Goal: Task Accomplishment & Management: Complete application form

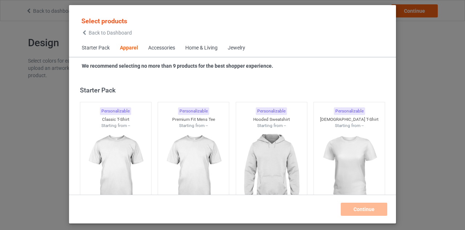
scroll to position [271, 0]
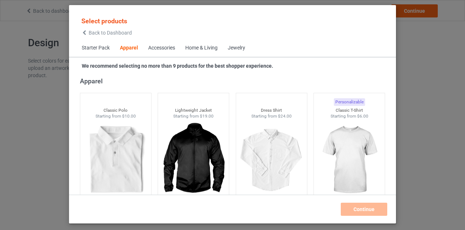
click at [84, 33] on icon at bounding box center [84, 32] width 6 height 5
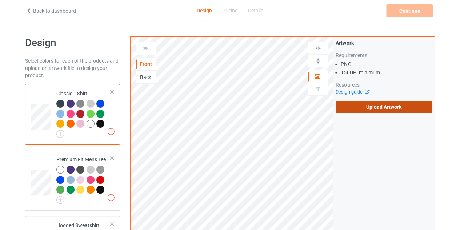
click at [381, 105] on label "Upload Artwork" at bounding box center [384, 107] width 96 height 12
click at [0, 0] on input "Upload Artwork" at bounding box center [0, 0] width 0 height 0
click at [368, 109] on label "Upload Artwork" at bounding box center [384, 107] width 96 height 12
click at [0, 0] on input "Upload Artwork" at bounding box center [0, 0] width 0 height 0
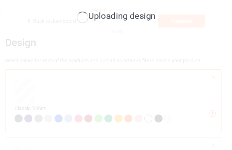
click at [197, 17] on div "Uploading design" at bounding box center [116, 16] width 210 height 13
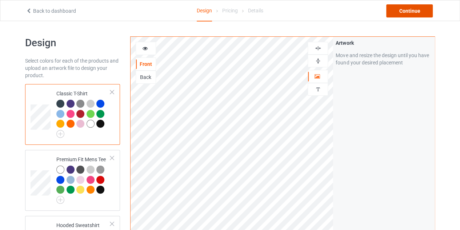
click at [405, 8] on div "Continue" at bounding box center [409, 10] width 47 height 13
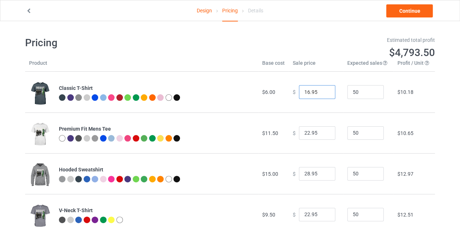
click at [325, 91] on input "16.95" at bounding box center [317, 92] width 36 height 14
click at [325, 91] on input "17.95" at bounding box center [317, 92] width 36 height 14
type input "18.95"
click at [325, 91] on input "18.95" at bounding box center [317, 92] width 36 height 14
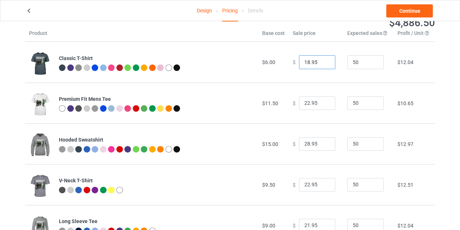
scroll to position [31, 0]
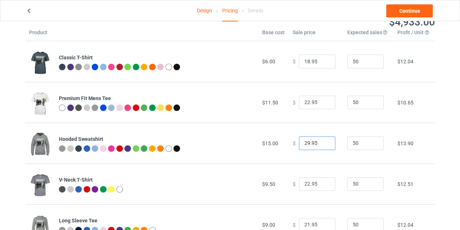
click at [322, 142] on input "29.95" at bounding box center [317, 143] width 36 height 14
click at [322, 142] on input "30.95" at bounding box center [317, 143] width 36 height 14
click at [322, 142] on input "31.95" at bounding box center [317, 143] width 36 height 14
click at [322, 142] on input "32.95" at bounding box center [317, 143] width 36 height 14
click at [322, 142] on input "33.95" at bounding box center [317, 143] width 36 height 14
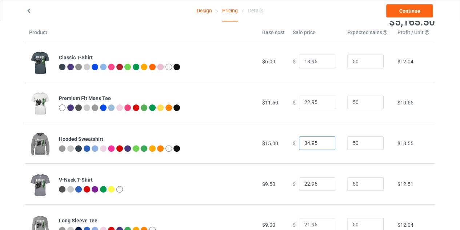
click at [322, 142] on input "34.95" at bounding box center [317, 143] width 36 height 14
type input "35.95"
click at [322, 142] on input "35.95" at bounding box center [317, 143] width 36 height 14
click at [406, 9] on link "Continue" at bounding box center [409, 10] width 47 height 13
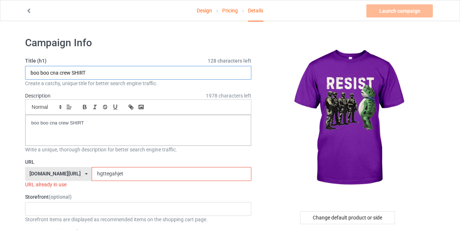
drag, startPoint x: 71, startPoint y: 73, endPoint x: 28, endPoint y: 75, distance: 42.9
click at [28, 75] on input "boo boo cna crew SHIRT" at bounding box center [138, 73] width 226 height 14
click at [28, 75] on input "SHIRT" at bounding box center [138, 73] width 226 height 14
type input "resist SHIRT"
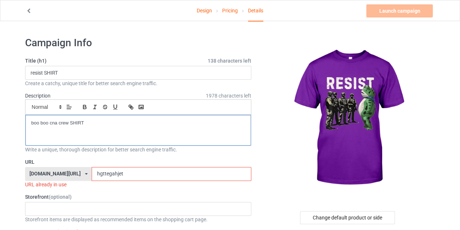
click at [91, 124] on p "boo boo cna crew SHIRT" at bounding box center [138, 123] width 214 height 7
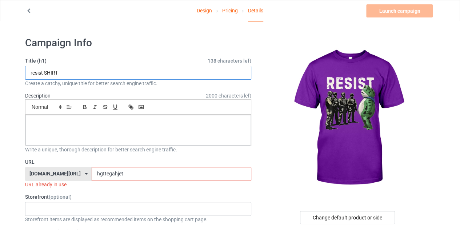
click at [78, 74] on input "resist SHIRT" at bounding box center [138, 73] width 226 height 14
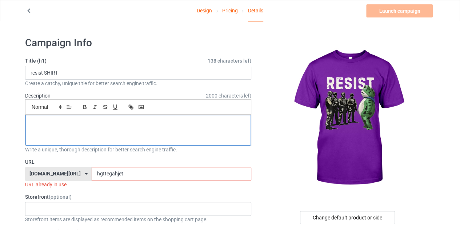
click at [97, 122] on p at bounding box center [138, 123] width 214 height 7
click at [122, 173] on input "hgttegahjet" at bounding box center [171, 174] width 159 height 14
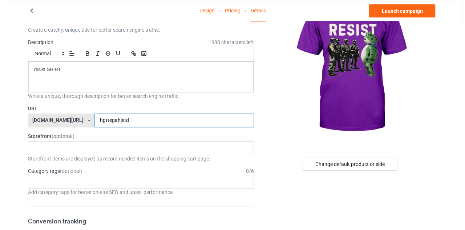
scroll to position [54, 0]
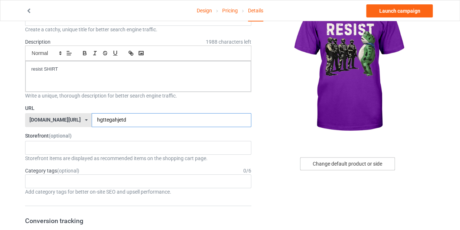
type input "hgttegahjetd"
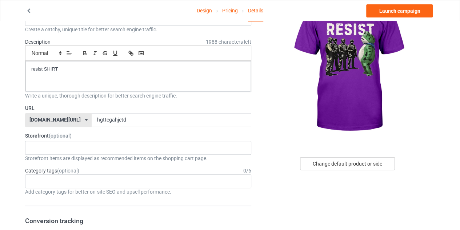
click at [331, 160] on div "Change default product or side" at bounding box center [347, 163] width 95 height 13
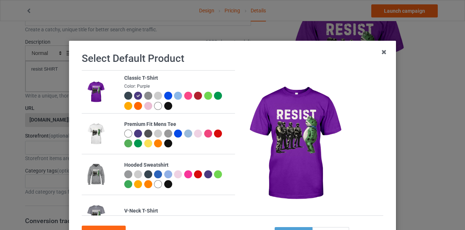
click at [164, 107] on div at bounding box center [168, 106] width 8 height 8
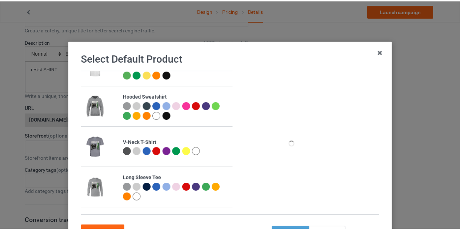
scroll to position [70, 0]
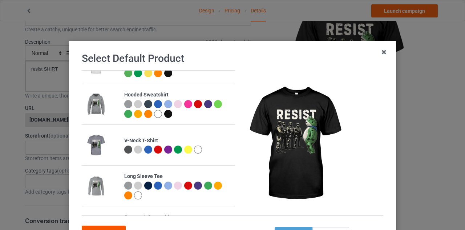
click at [110, 227] on div "Confirm" at bounding box center [104, 231] width 44 height 13
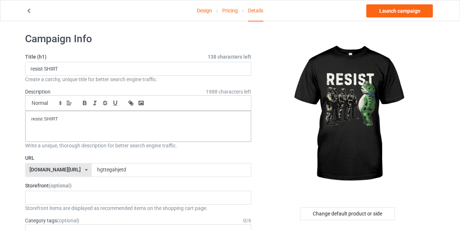
scroll to position [4, 0]
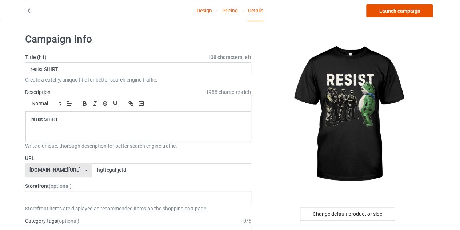
click at [398, 15] on link "Launch campaign" at bounding box center [399, 10] width 67 height 13
